Goal: Task Accomplishment & Management: Use online tool/utility

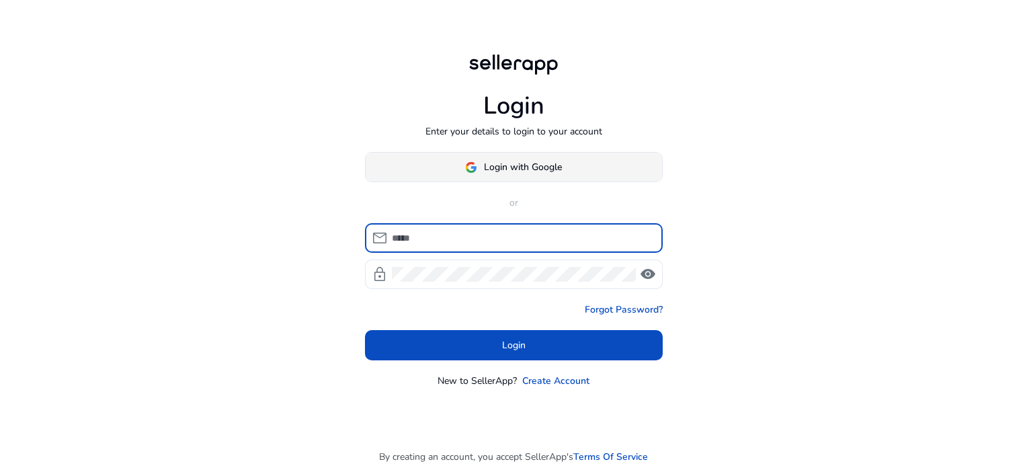
click at [519, 160] on span "Login with Google" at bounding box center [523, 167] width 78 height 14
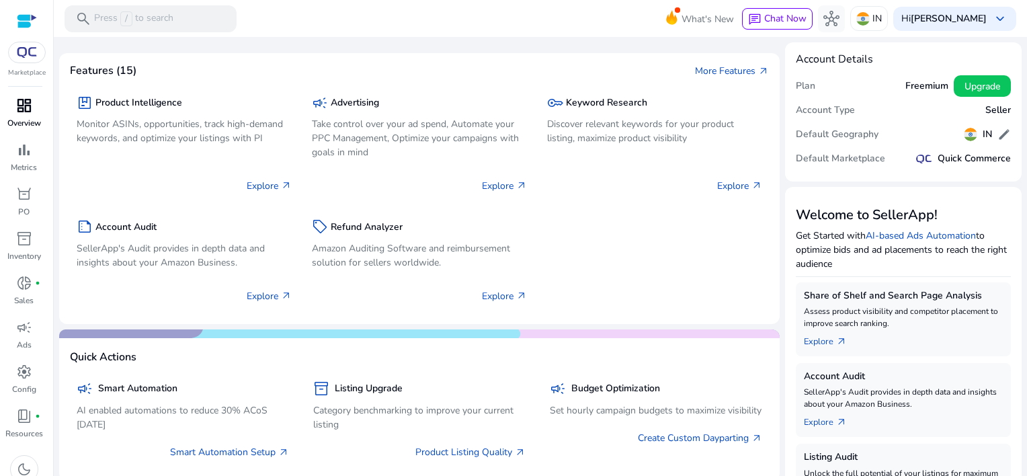
click at [13, 110] on div "dashboard" at bounding box center [24, 106] width 38 height 22
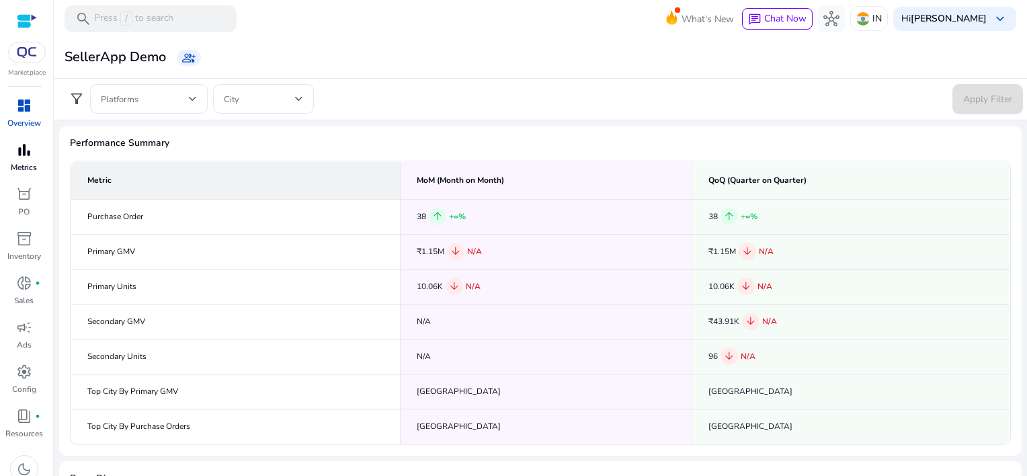
click at [23, 154] on span "bar_chart" at bounding box center [24, 150] width 16 height 16
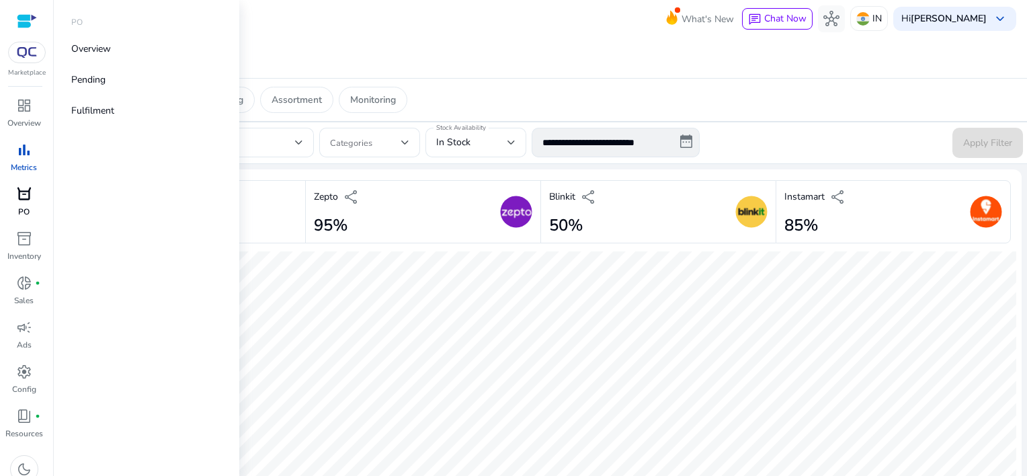
click at [26, 193] on span "orders" at bounding box center [24, 194] width 16 height 16
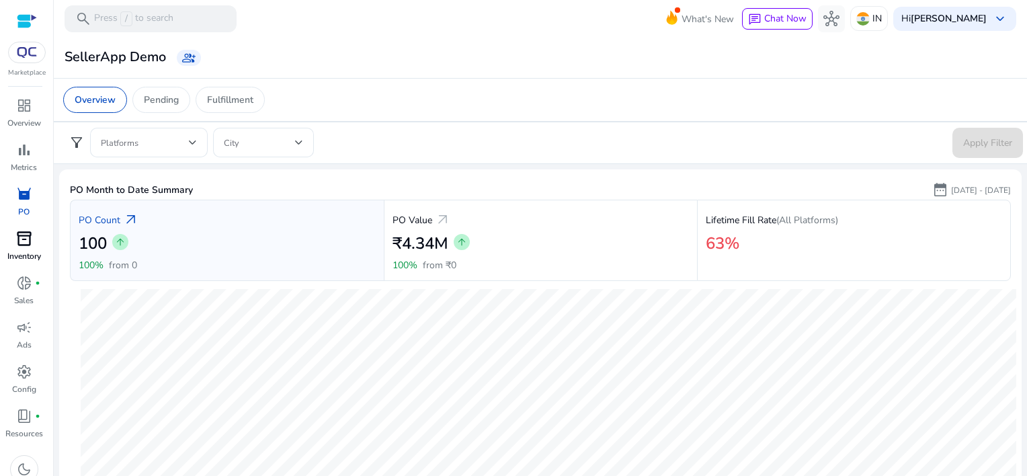
click at [30, 241] on span "inventory_2" at bounding box center [24, 239] width 16 height 16
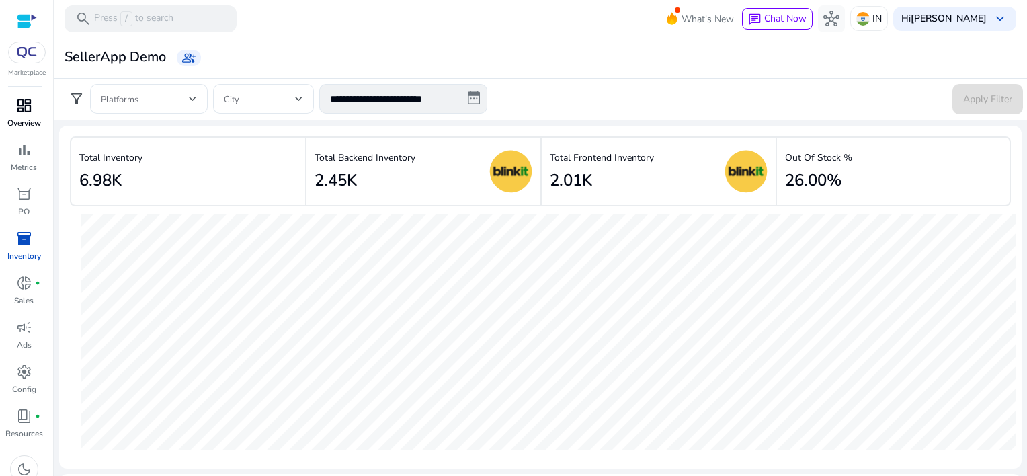
click at [19, 111] on span "dashboard" at bounding box center [24, 105] width 16 height 16
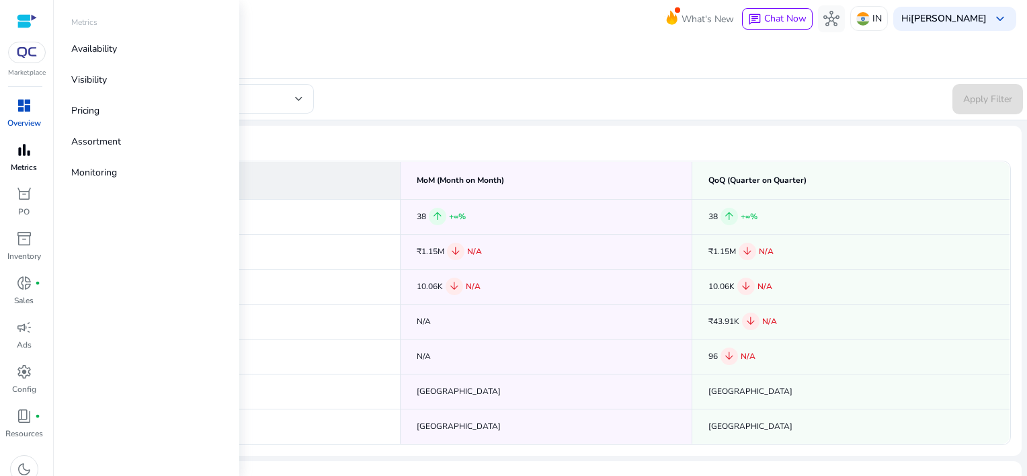
click at [26, 161] on p "Metrics" at bounding box center [24, 167] width 26 height 12
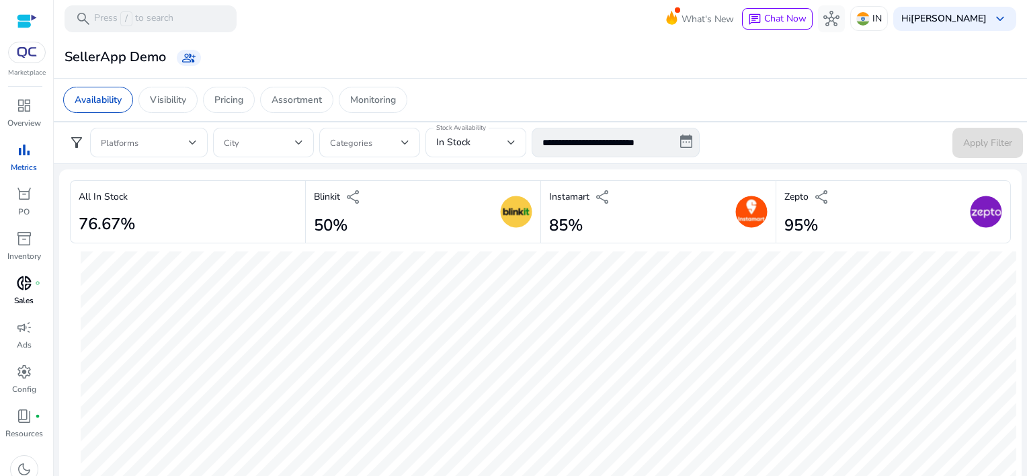
scroll to position [12, 0]
click at [26, 403] on span "book_4" at bounding box center [24, 404] width 16 height 16
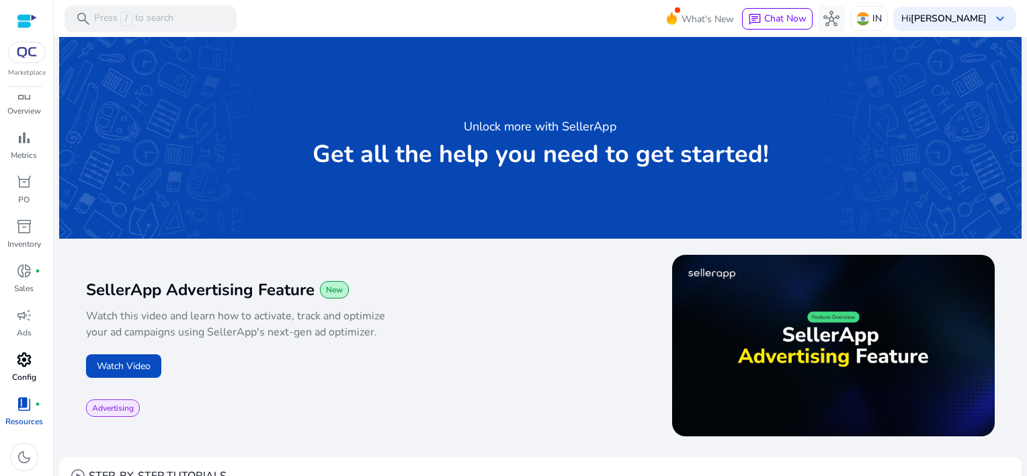
click at [21, 360] on span "settings" at bounding box center [24, 359] width 16 height 16
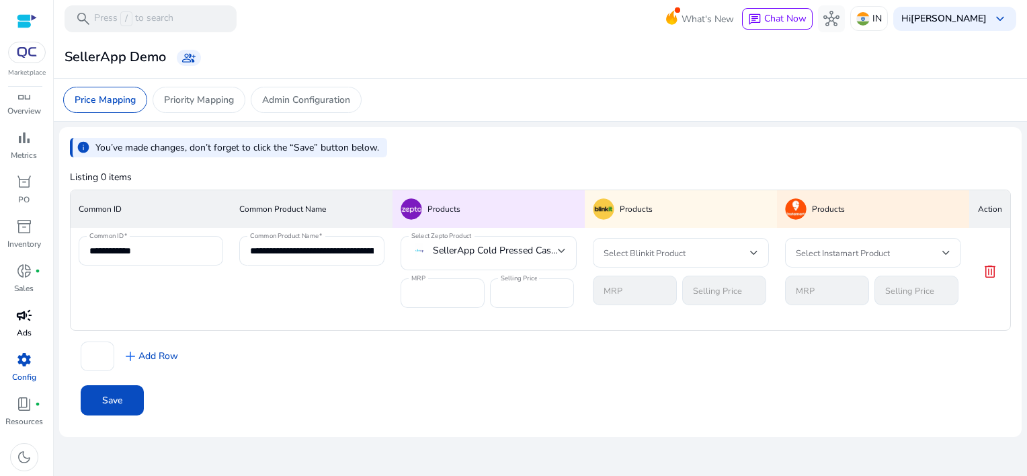
click at [13, 317] on div "campaign" at bounding box center [24, 315] width 38 height 22
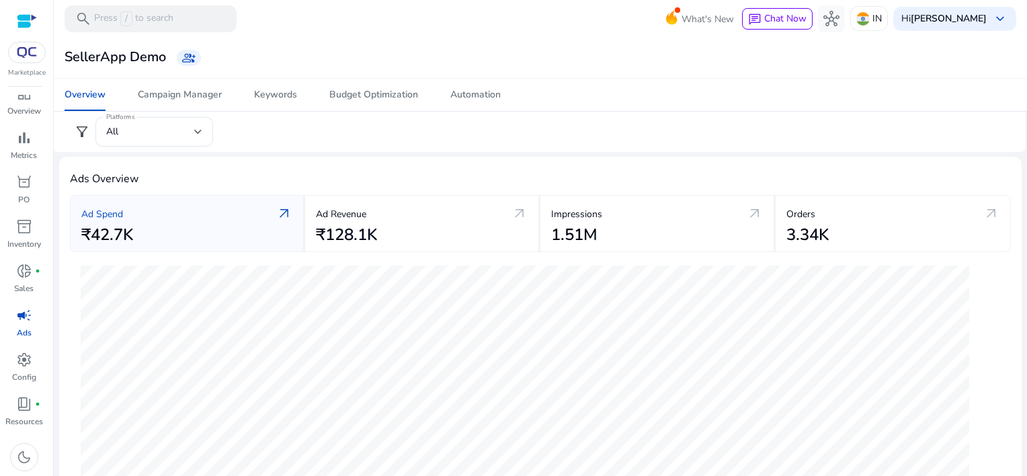
click at [31, 50] on img at bounding box center [27, 52] width 24 height 11
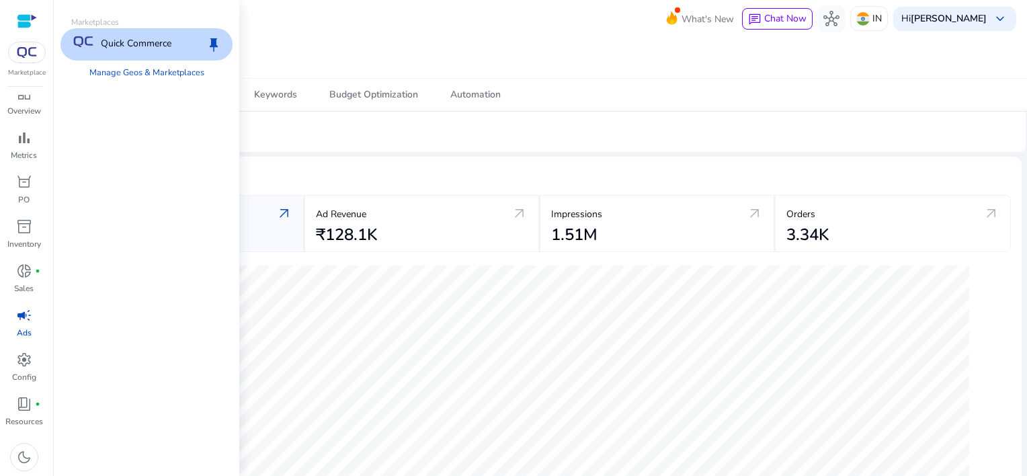
click at [128, 40] on p "Quick Commerce" at bounding box center [136, 44] width 71 height 16
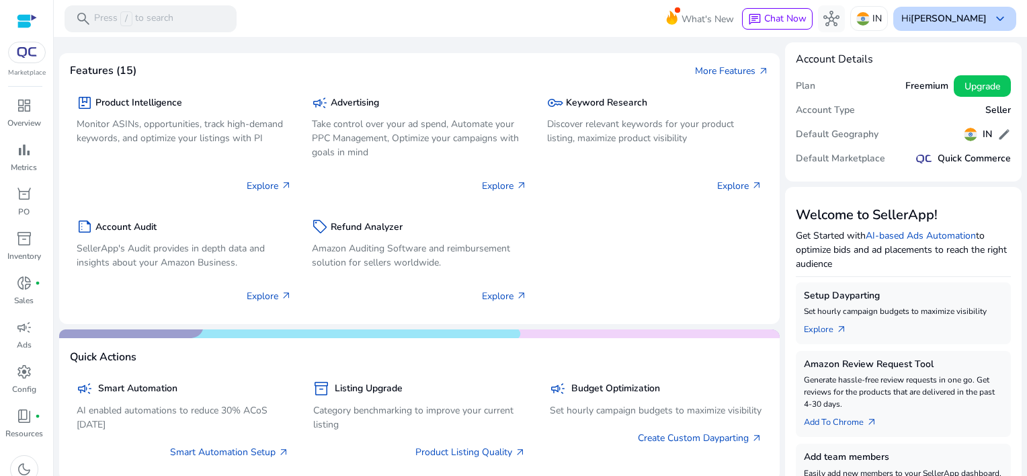
click at [993, 19] on span "keyboard_arrow_down" at bounding box center [1000, 19] width 16 height 16
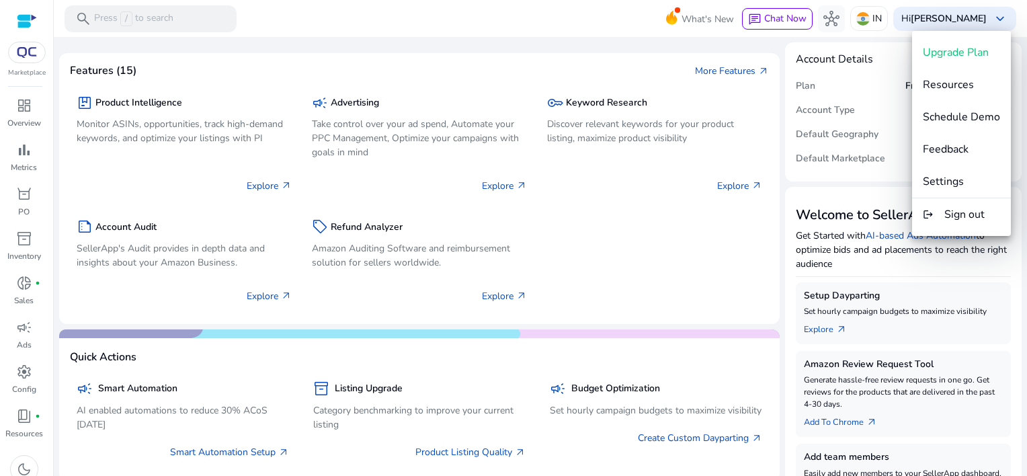
click at [150, 27] on div at bounding box center [513, 238] width 1027 height 476
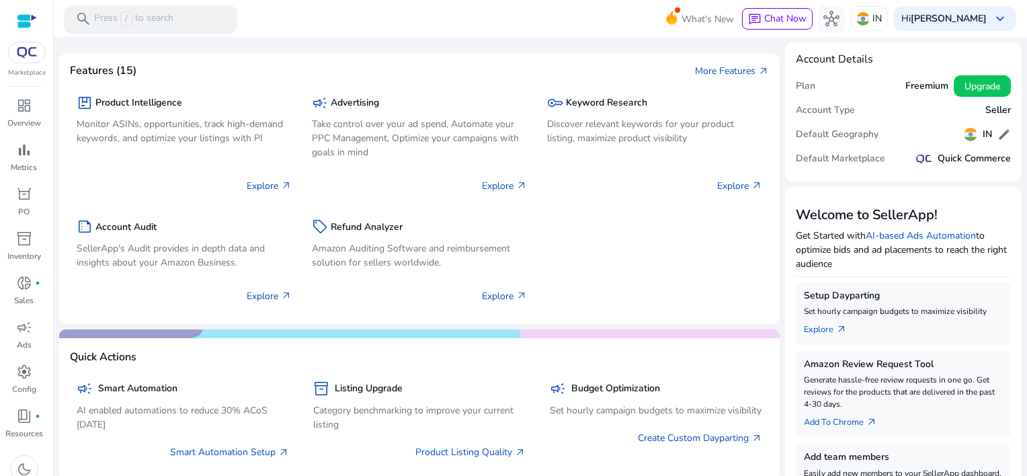
click at [138, 16] on p "Press / to search" at bounding box center [133, 18] width 79 height 15
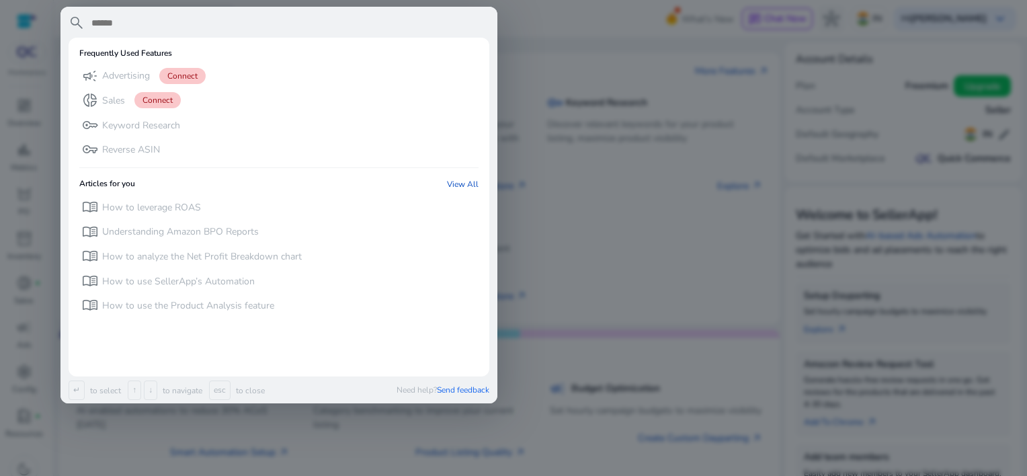
click at [600, 14] on div at bounding box center [513, 238] width 1027 height 476
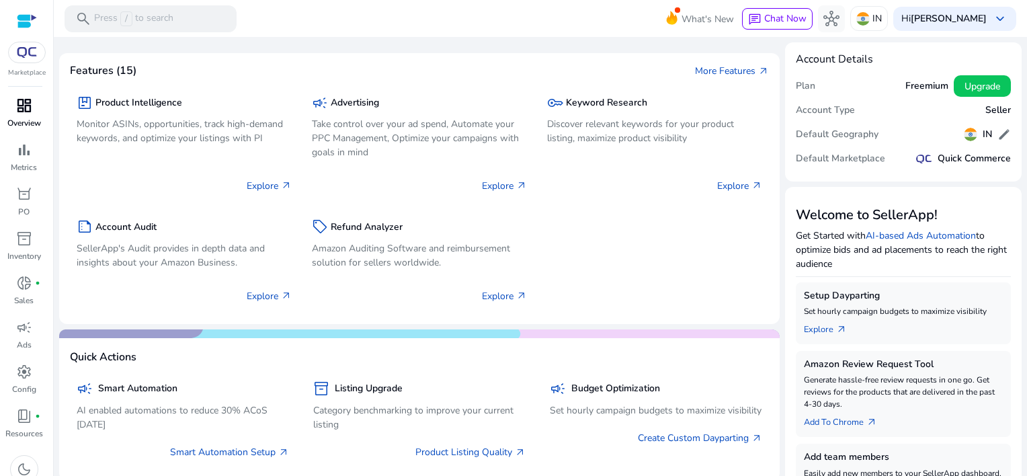
click at [26, 99] on span "dashboard" at bounding box center [24, 105] width 16 height 16
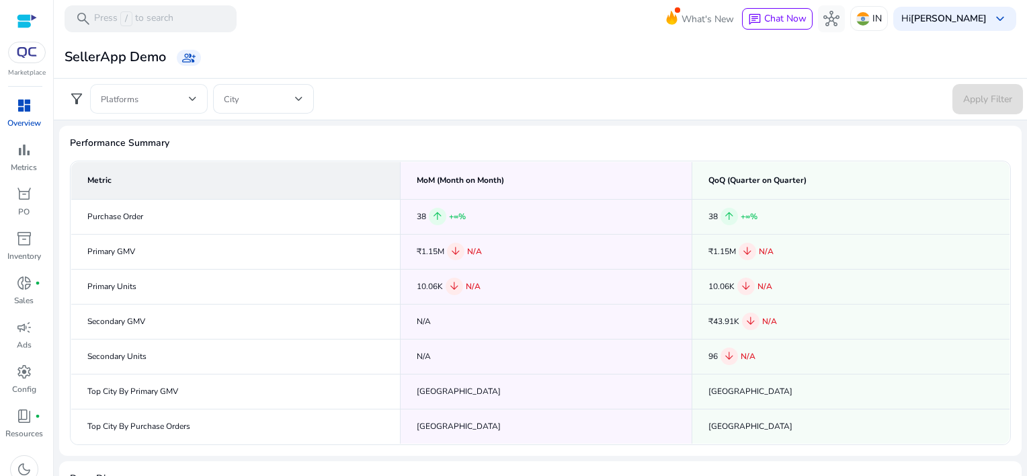
click at [194, 96] on div at bounding box center [193, 98] width 8 height 5
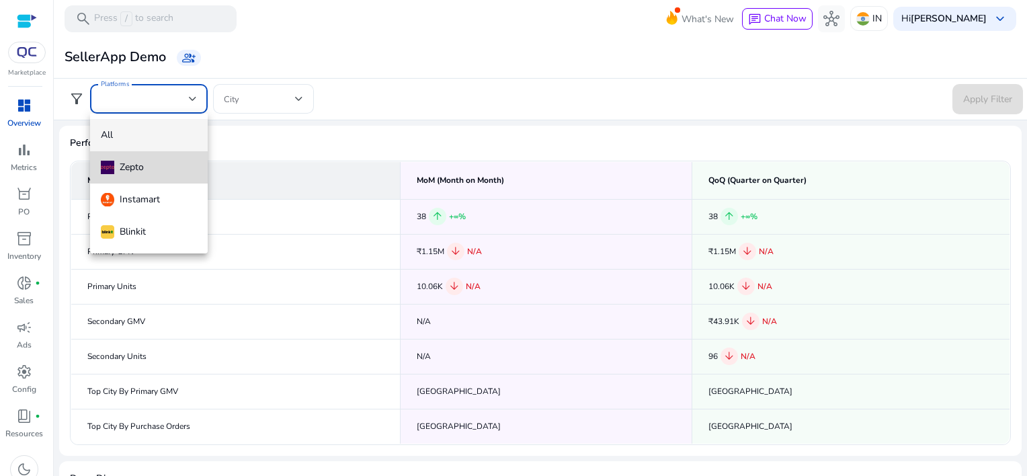
click at [150, 163] on span "Zepto" at bounding box center [149, 167] width 96 height 15
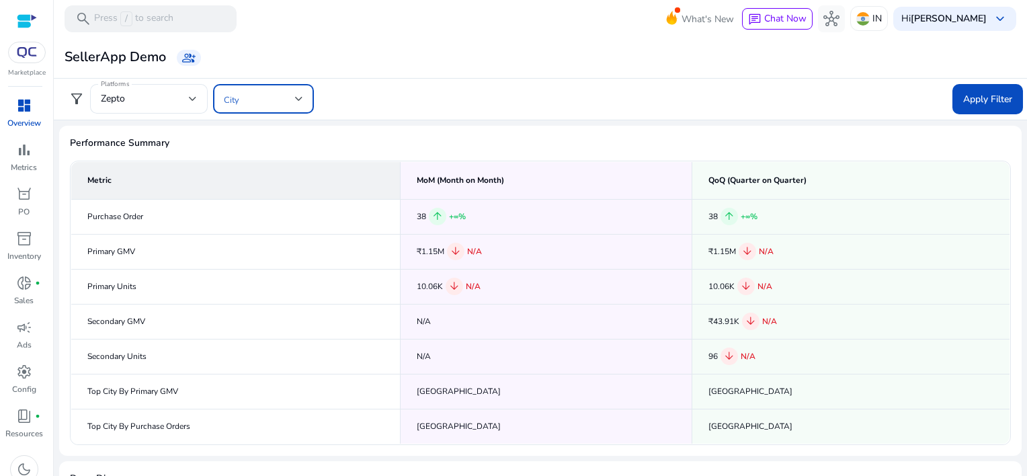
click at [251, 95] on span at bounding box center [259, 98] width 71 height 15
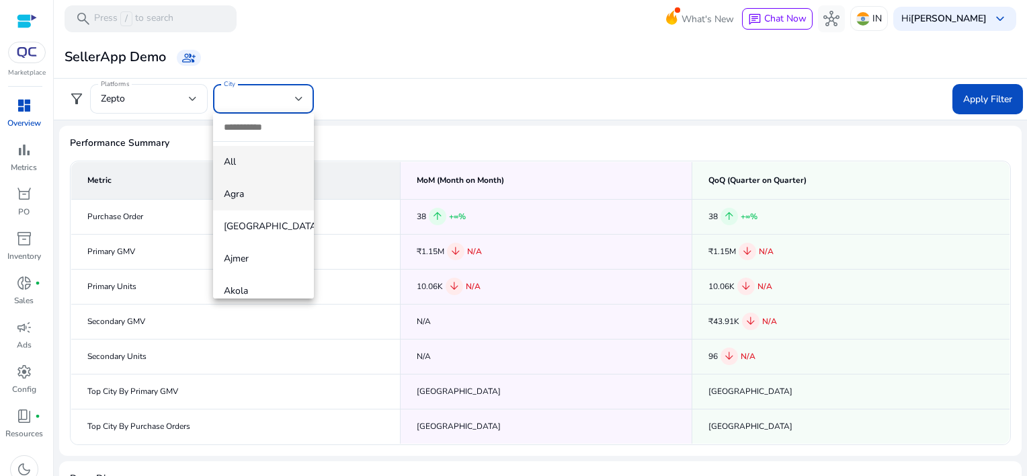
click at [242, 190] on span "Agra" at bounding box center [263, 194] width 79 height 15
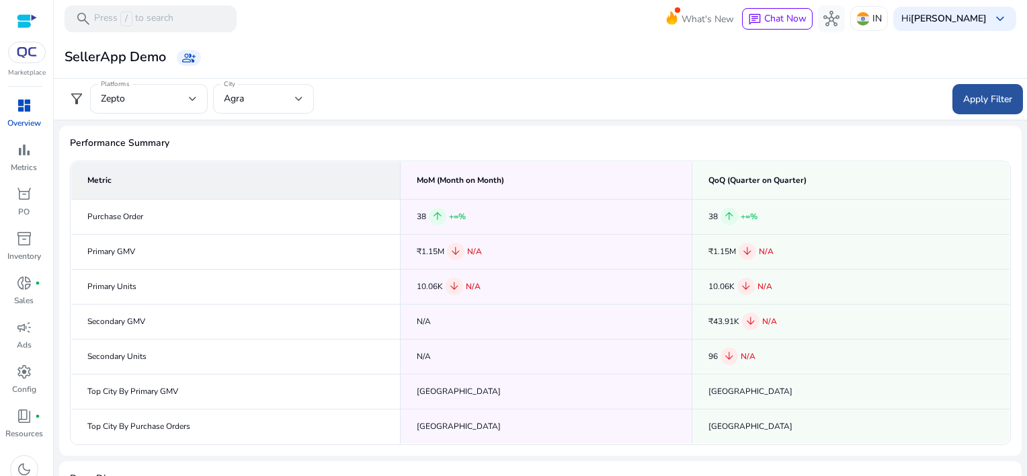
click at [963, 100] on span "Apply Filter" at bounding box center [987, 99] width 49 height 14
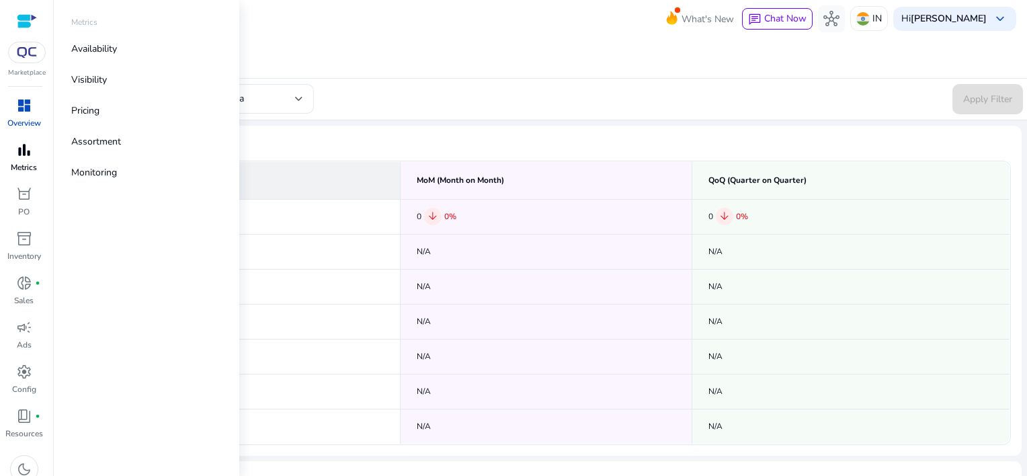
click at [30, 156] on span "bar_chart" at bounding box center [24, 150] width 16 height 16
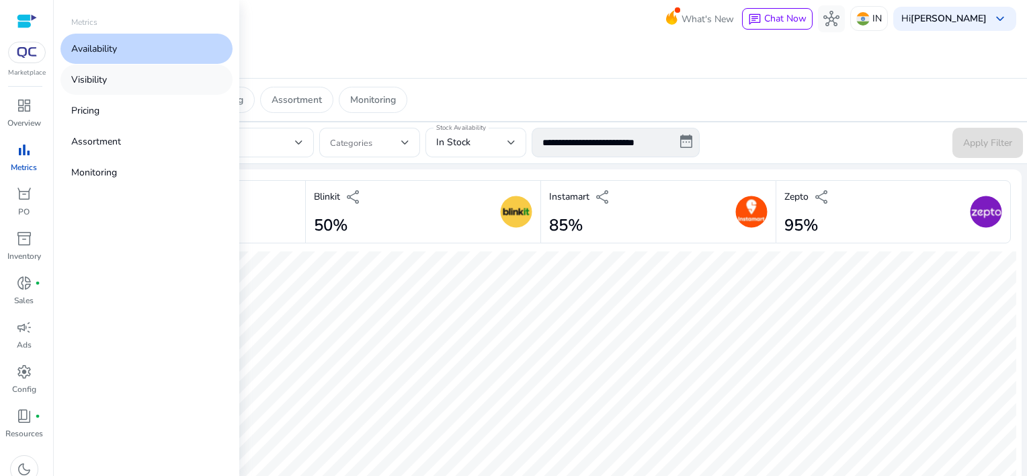
click at [93, 81] on p "Visibility" at bounding box center [89, 80] width 36 height 14
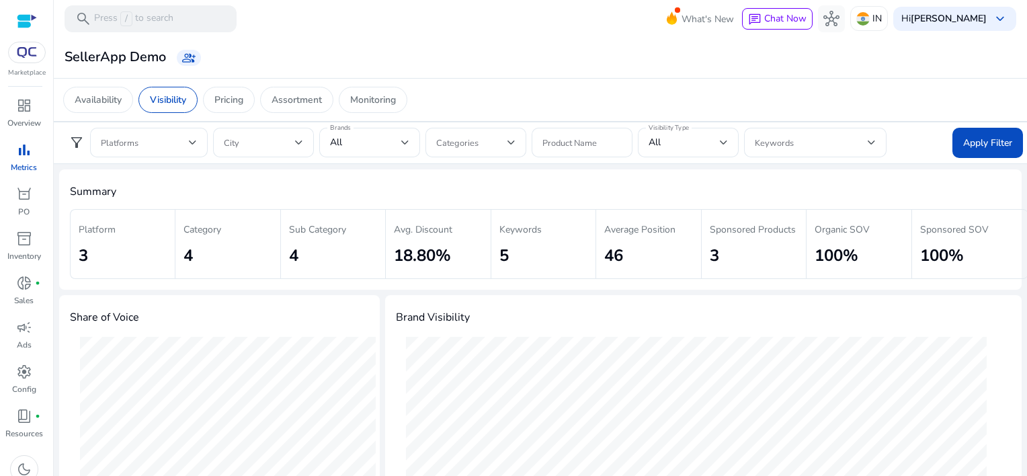
click at [538, 45] on div "SellerApp Demo group_add" at bounding box center [540, 57] width 962 height 25
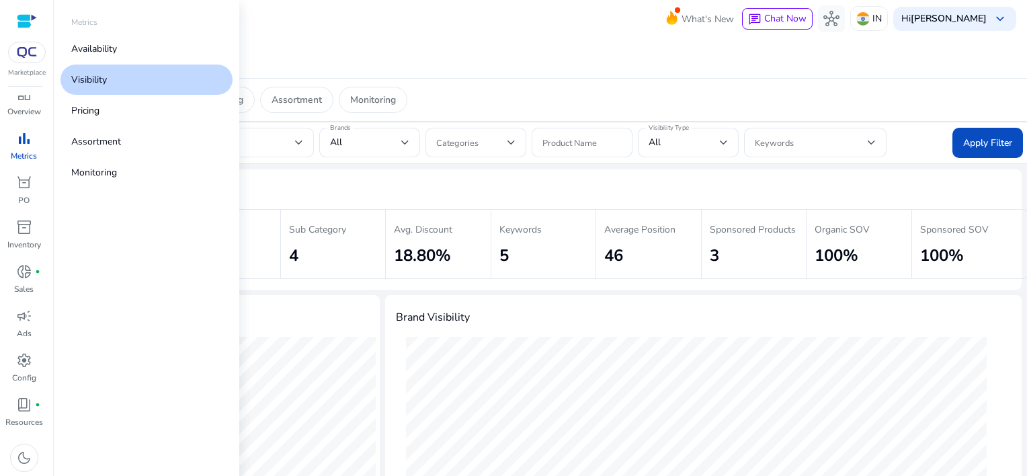
scroll to position [12, 0]
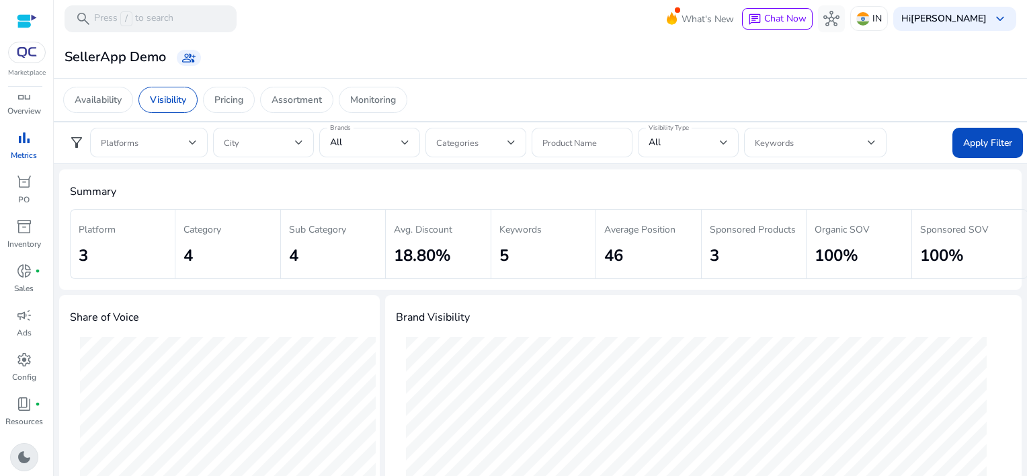
click at [24, 452] on span "dark_mode" at bounding box center [24, 457] width 16 height 16
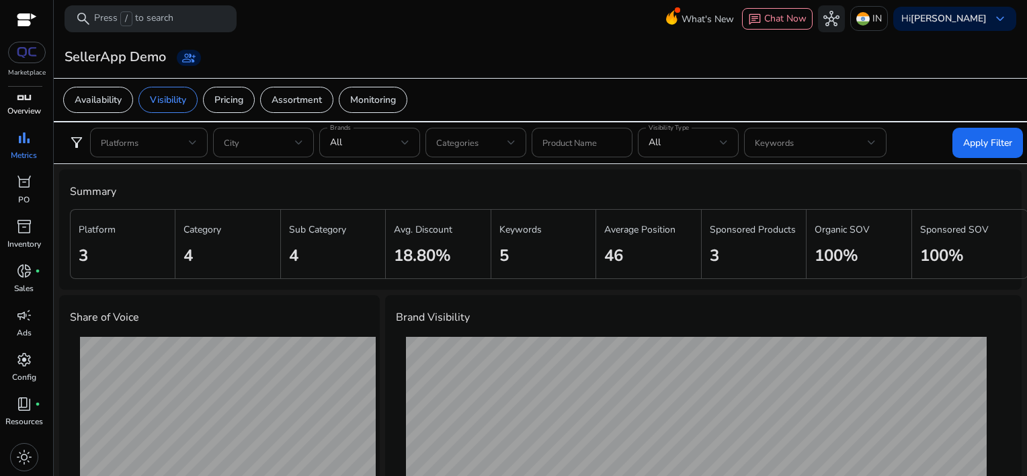
click at [30, 101] on span "dashboard" at bounding box center [24, 93] width 16 height 16
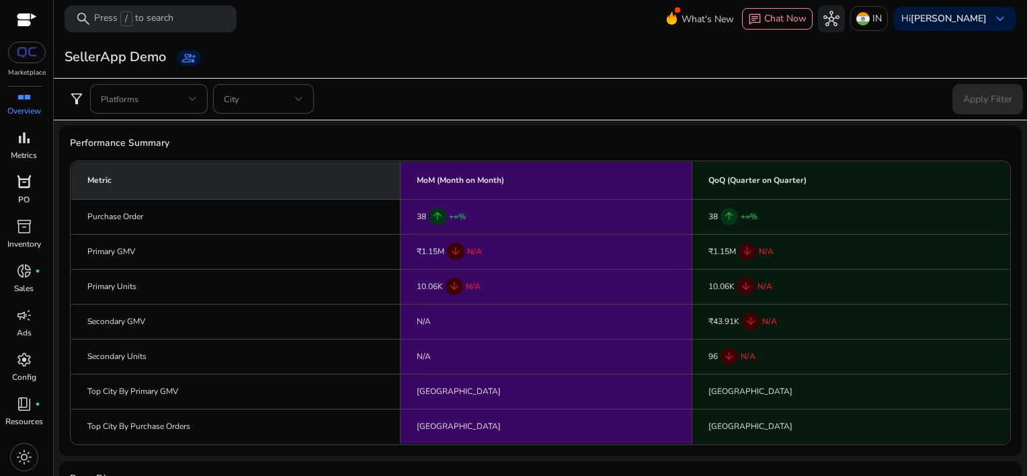
click at [29, 178] on span "orders" at bounding box center [24, 182] width 16 height 16
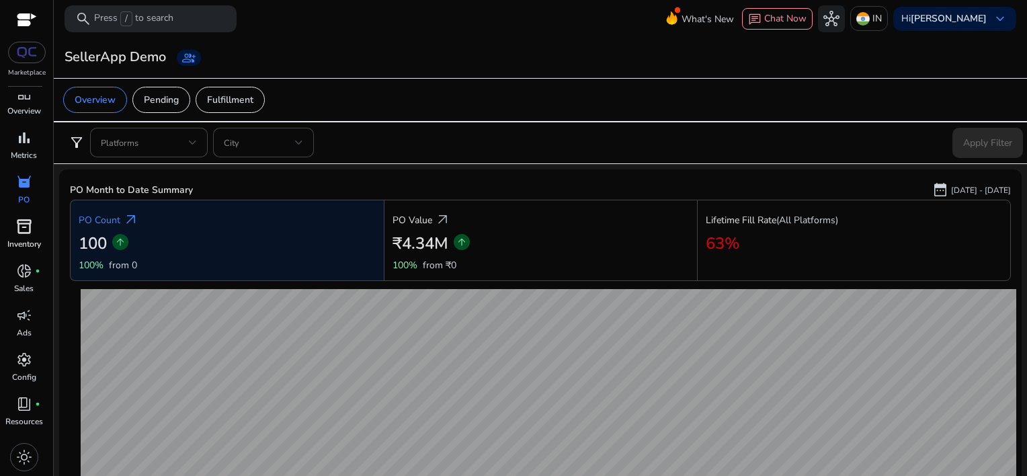
click at [32, 236] on div "inventory_2" at bounding box center [24, 227] width 38 height 22
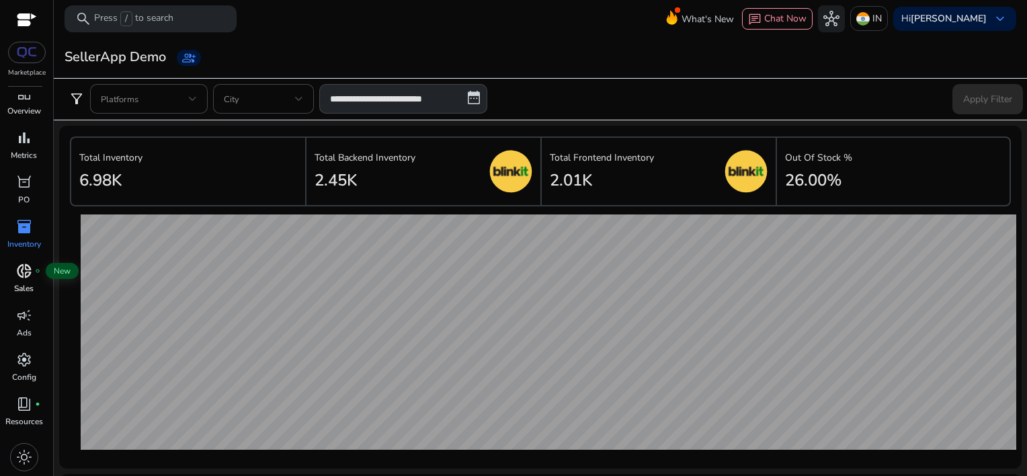
click at [33, 274] on div "donut_small fiber_manual_record" at bounding box center [24, 271] width 38 height 22
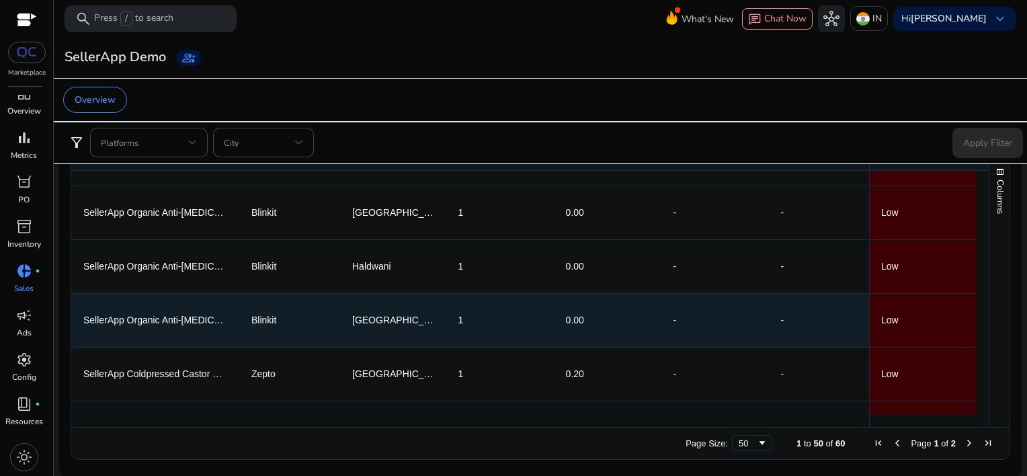
scroll to position [874, 0]
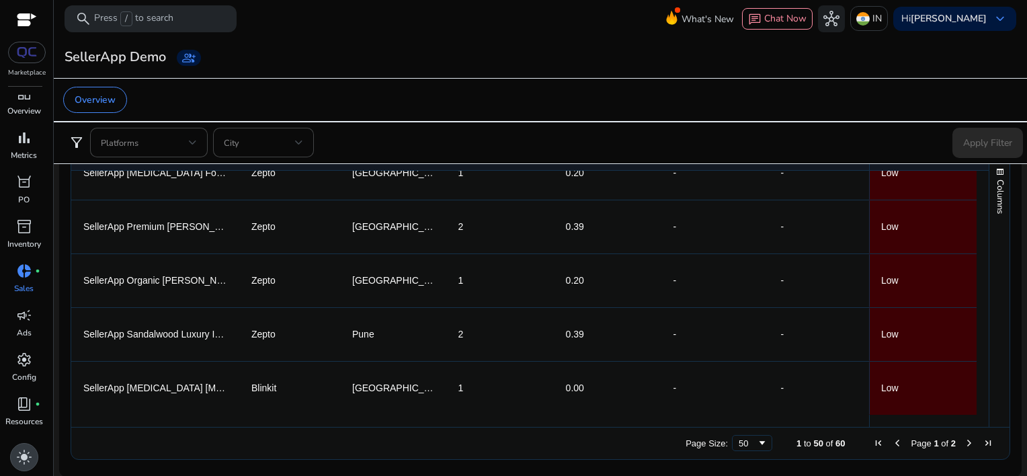
click at [32, 454] on div "light_mode" at bounding box center [24, 457] width 28 height 28
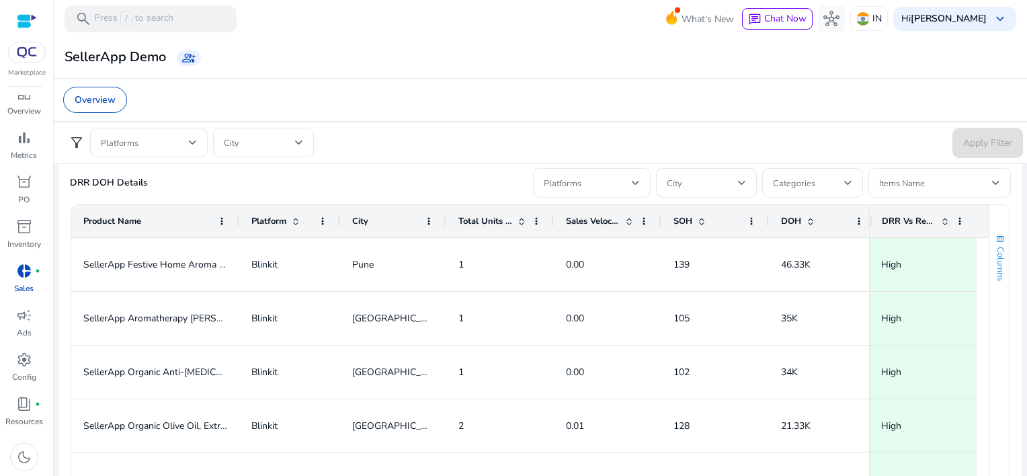
click at [995, 247] on span "Columns" at bounding box center [1000, 264] width 12 height 34
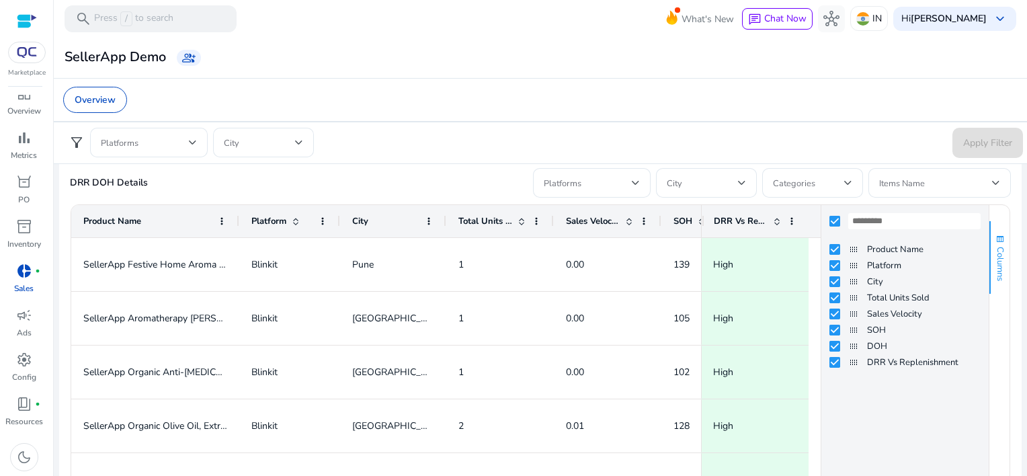
click at [995, 247] on span "Columns" at bounding box center [1000, 264] width 12 height 34
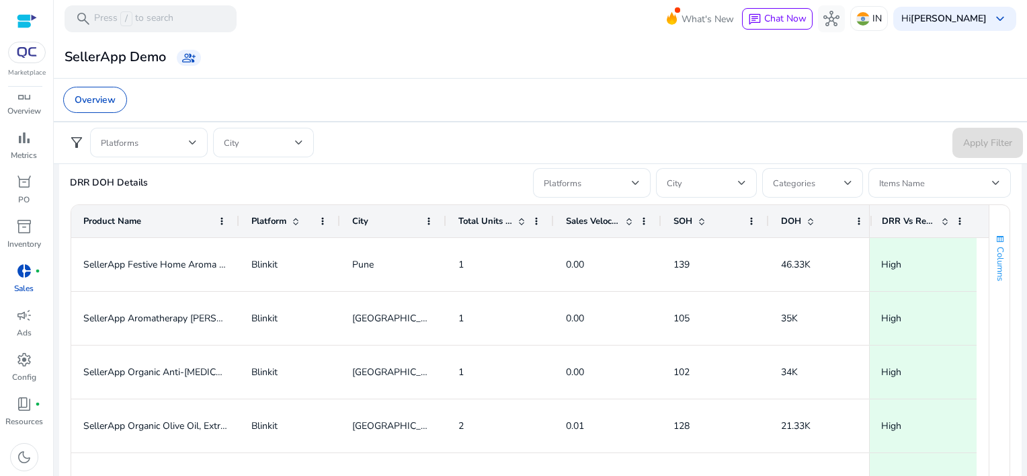
click at [995, 247] on span "Columns" at bounding box center [1000, 264] width 12 height 34
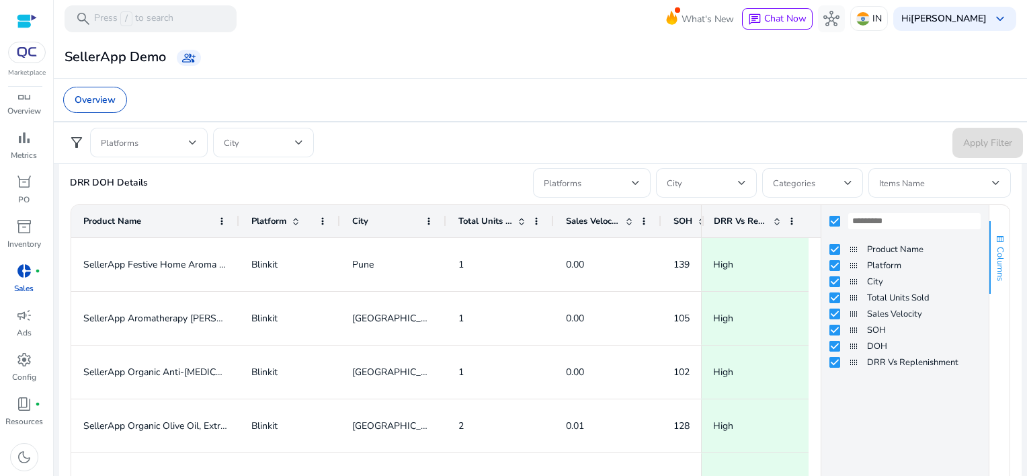
click at [995, 247] on span "Columns" at bounding box center [1000, 264] width 12 height 34
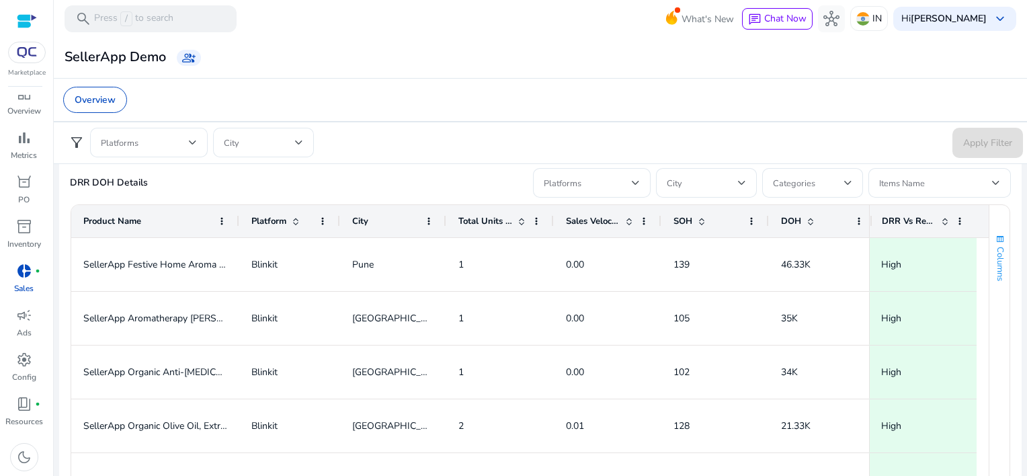
click at [995, 247] on span "Columns" at bounding box center [1000, 264] width 12 height 34
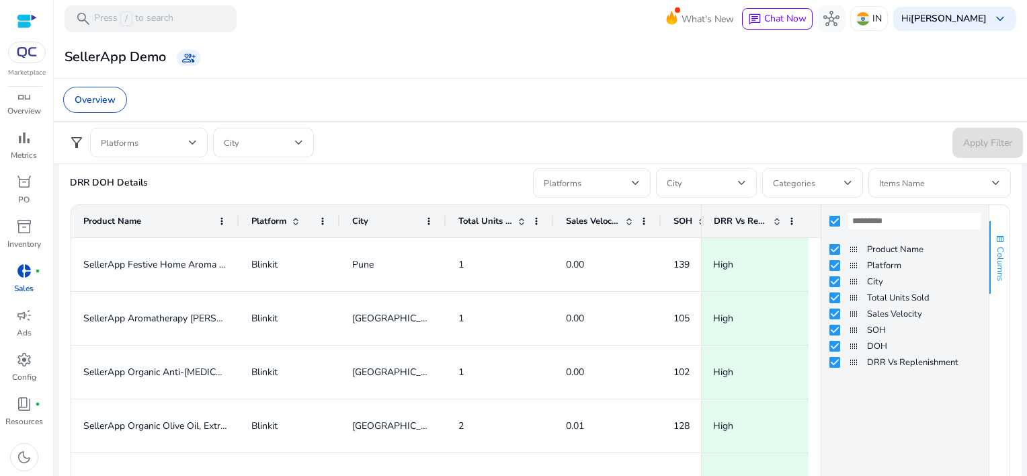
click at [995, 247] on span "Columns" at bounding box center [1000, 264] width 12 height 34
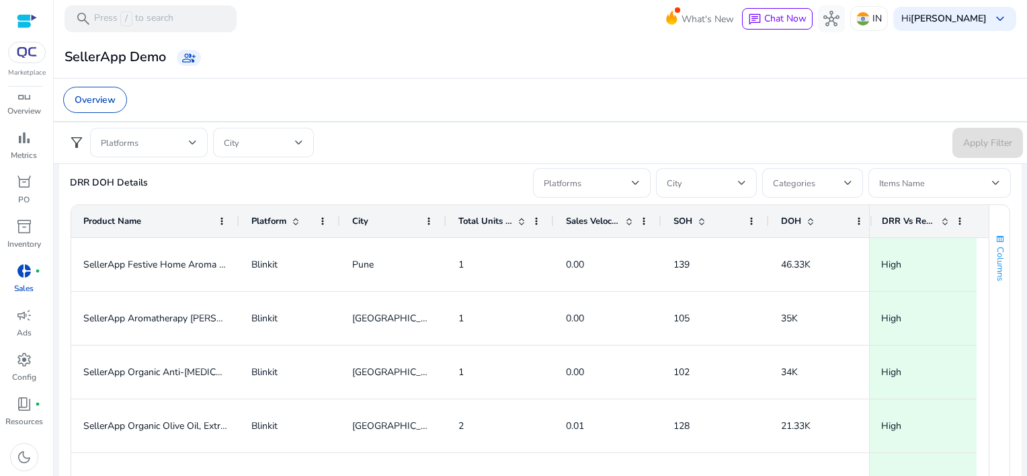
click at [995, 247] on span "Columns" at bounding box center [1000, 264] width 12 height 34
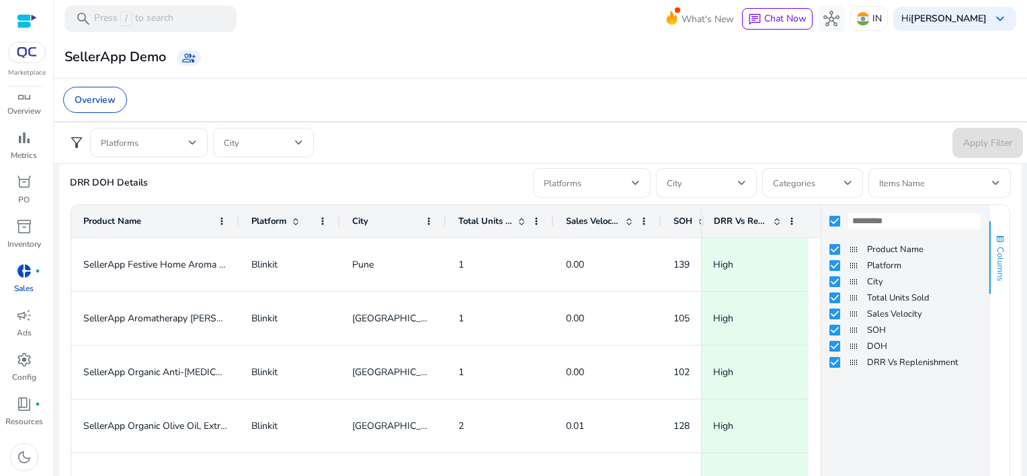
click at [995, 247] on span "Columns" at bounding box center [1000, 264] width 12 height 34
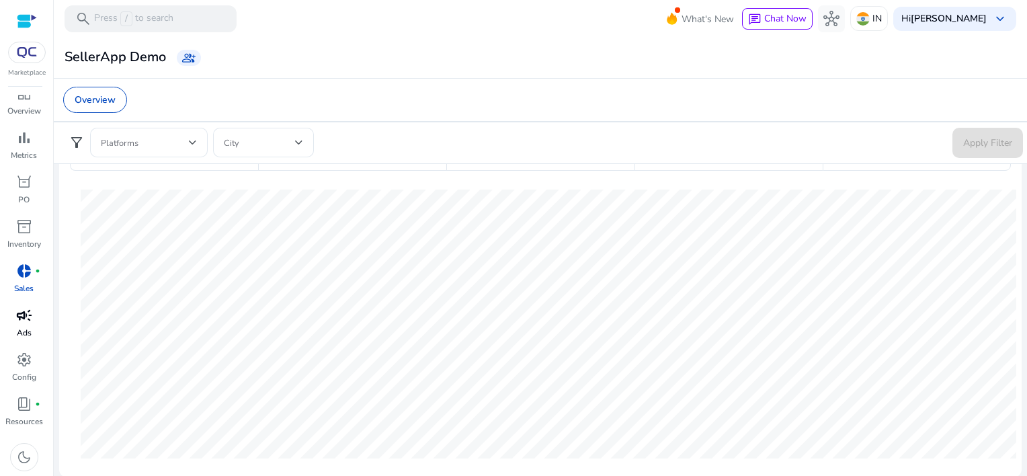
click at [30, 319] on span "campaign" at bounding box center [24, 315] width 16 height 16
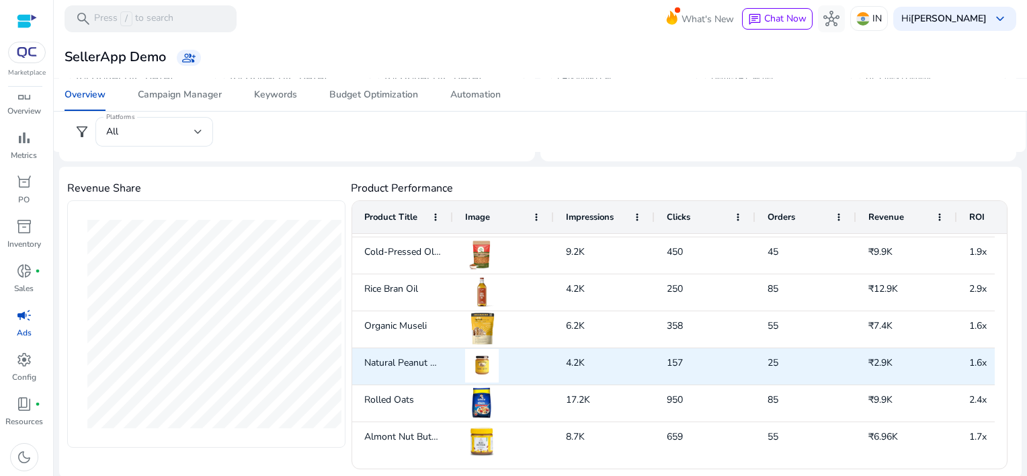
scroll to position [147, 0]
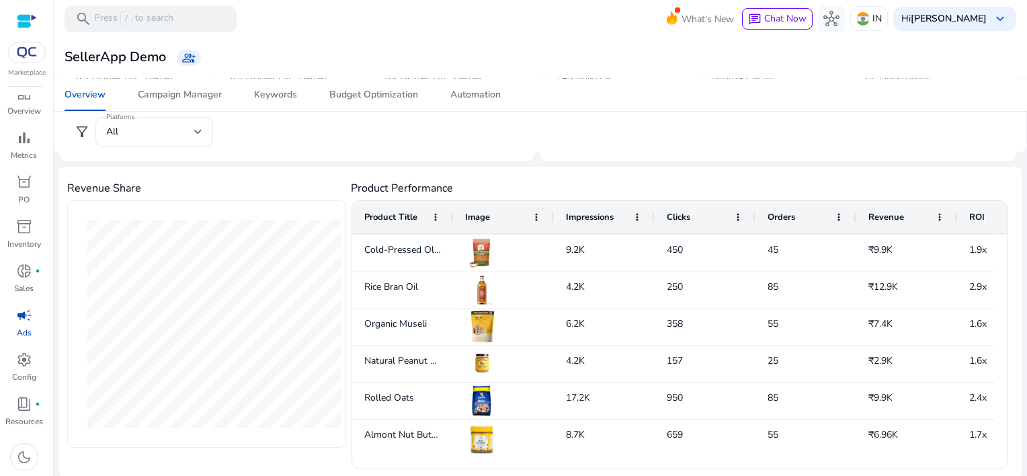
drag, startPoint x: 807, startPoint y: 468, endPoint x: 846, endPoint y: 462, distance: 39.4
click at [846, 462] on div "Revenue Share Revenue Share Natural Honey Jar : 13.45% Product Performance Drag…" at bounding box center [540, 322] width 962 height 310
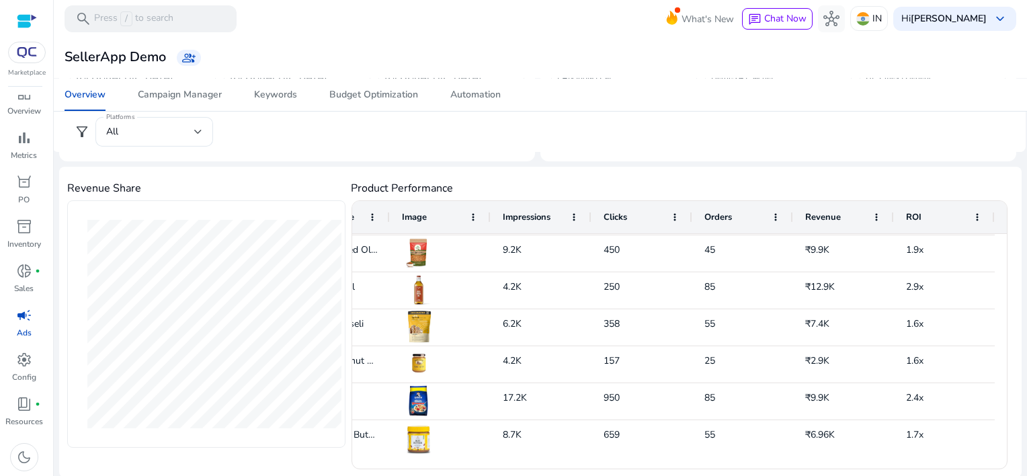
scroll to position [0, 0]
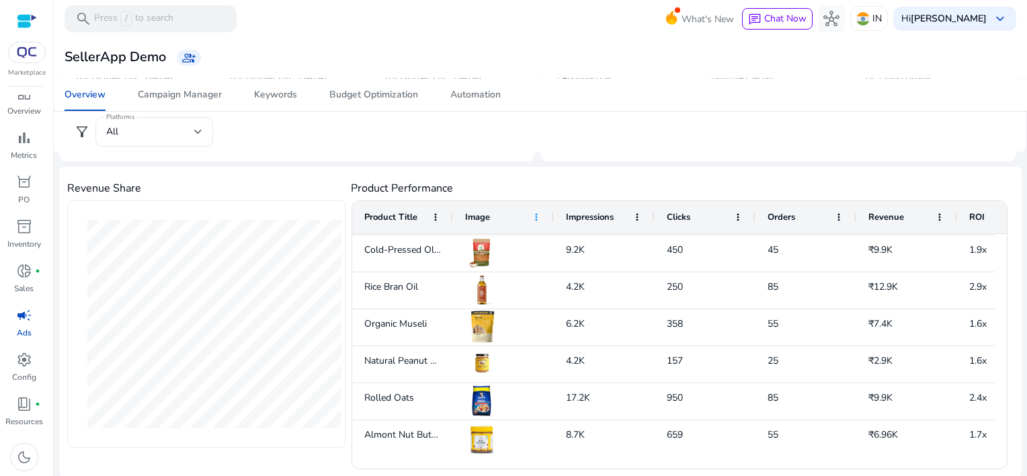
click at [532, 218] on span at bounding box center [536, 217] width 11 height 11
click at [562, 167] on div "Revenue Share Revenue Share Natural Honey Jar : 13.45% Product Performance Pres…" at bounding box center [540, 322] width 962 height 310
click at [149, 95] on div "Campaign Manager" at bounding box center [180, 94] width 84 height 9
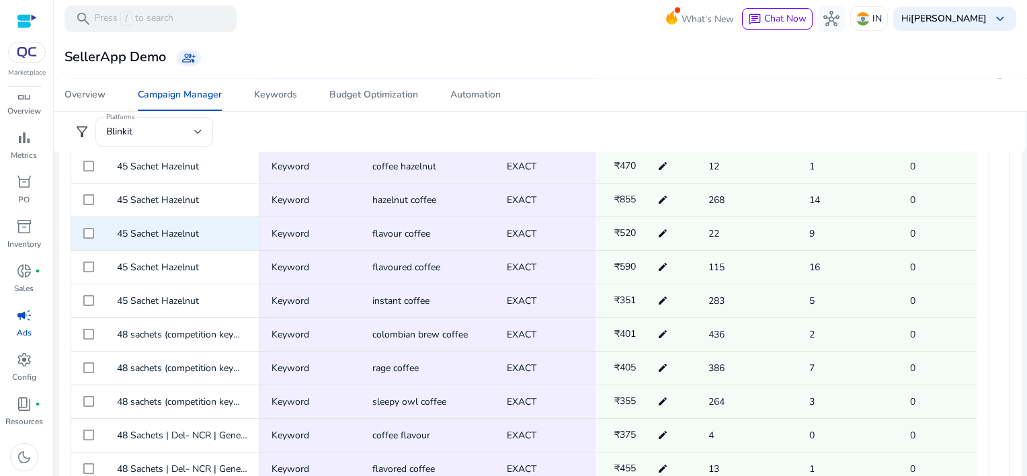
scroll to position [37, 0]
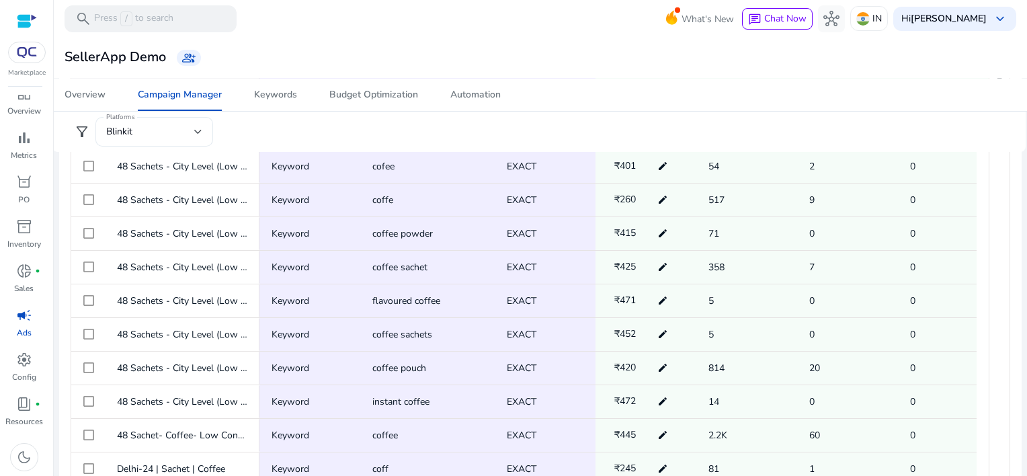
click at [193, 122] on div "Blinkit" at bounding box center [154, 132] width 96 height 30
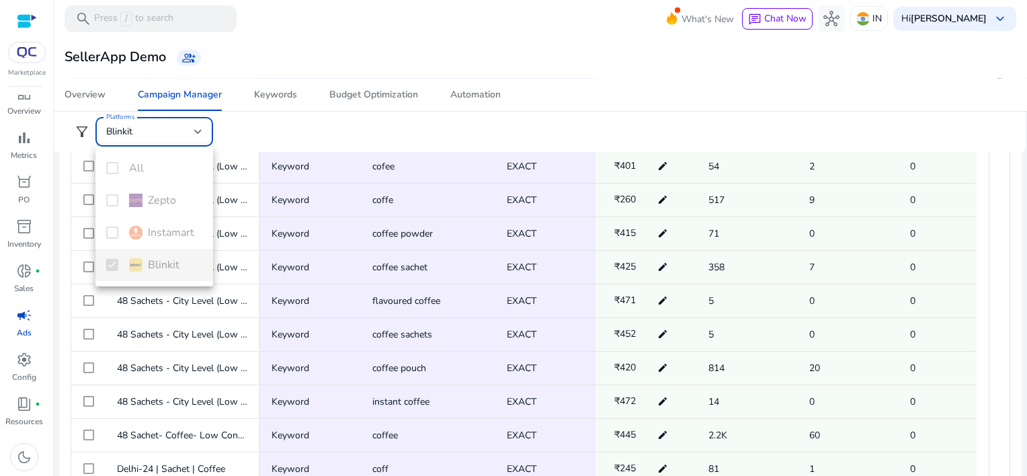
click at [193, 122] on div at bounding box center [513, 238] width 1027 height 476
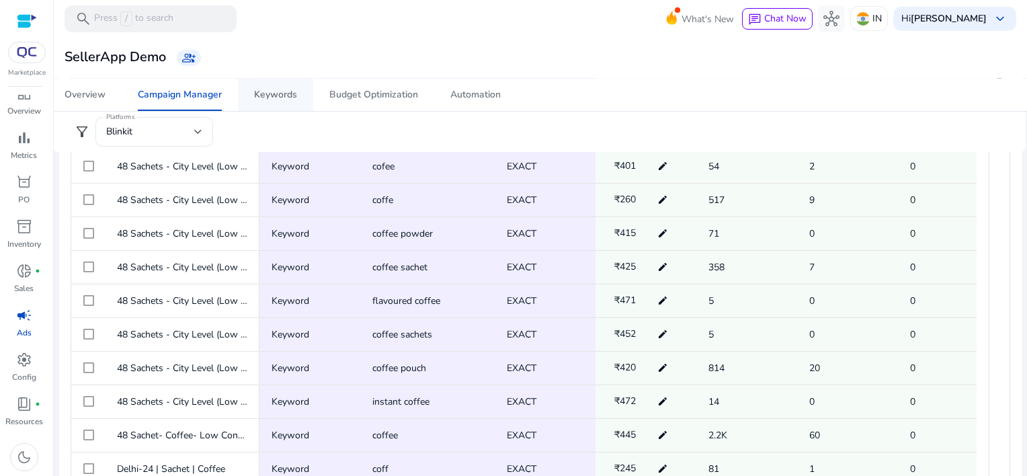
click at [275, 90] on div "Keywords" at bounding box center [275, 94] width 43 height 9
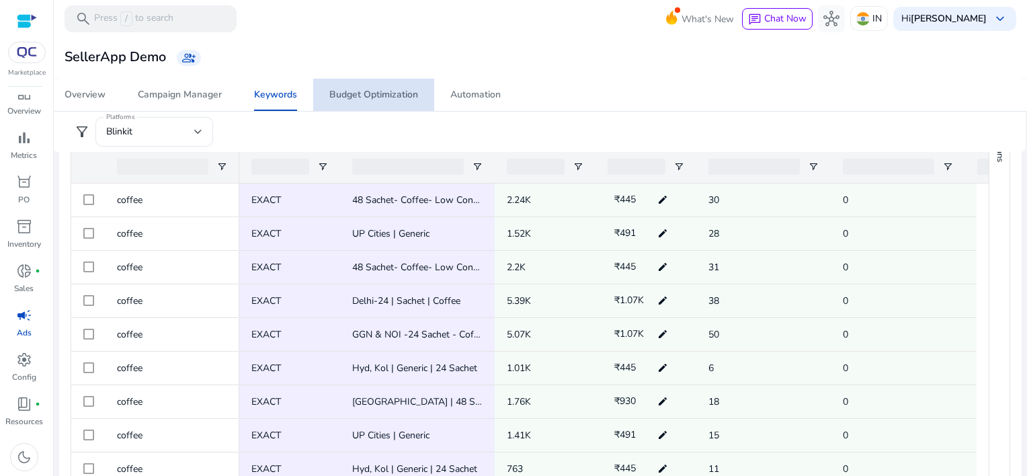
click at [376, 101] on span "Budget Optimization" at bounding box center [373, 95] width 89 height 32
